Goal: Transaction & Acquisition: Subscribe to service/newsletter

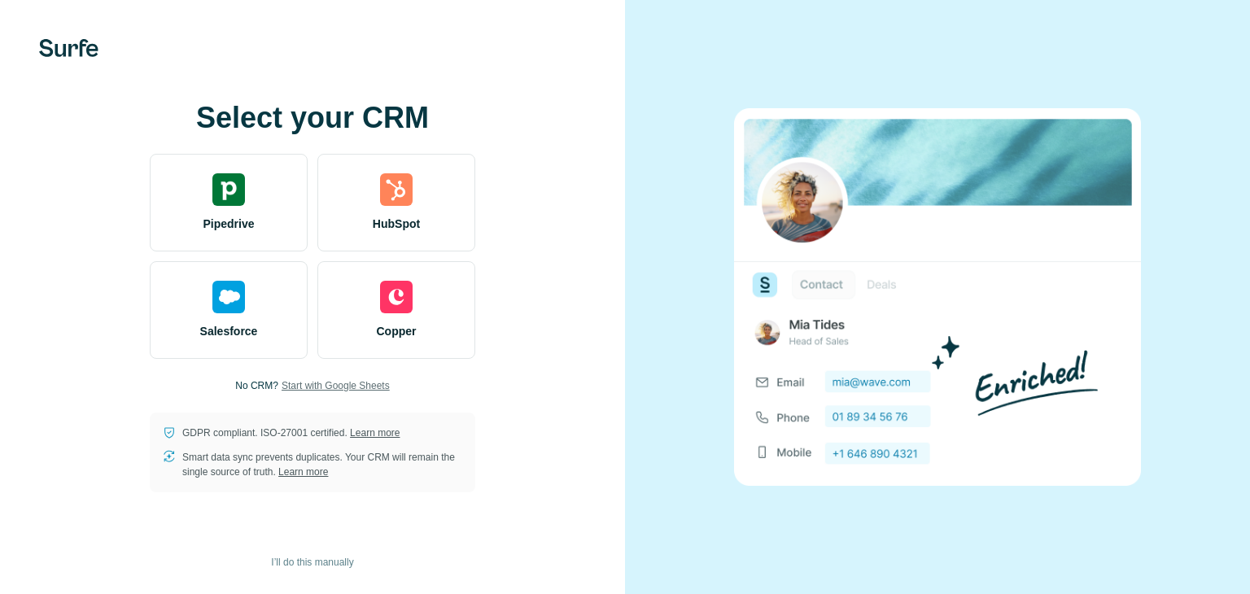
click at [343, 388] on span "Start with Google Sheets" at bounding box center [336, 385] width 108 height 15
